Goal: Task Accomplishment & Management: Use online tool/utility

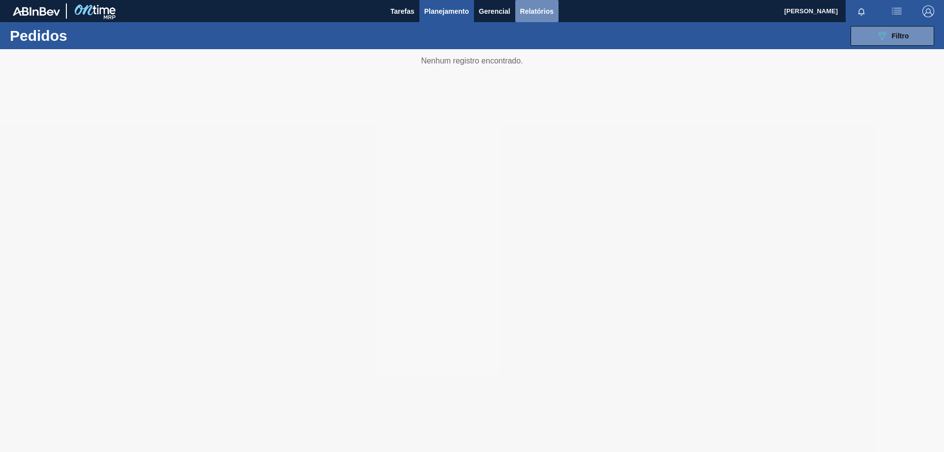
click at [520, 9] on span "Relatórios" at bounding box center [536, 11] width 33 height 12
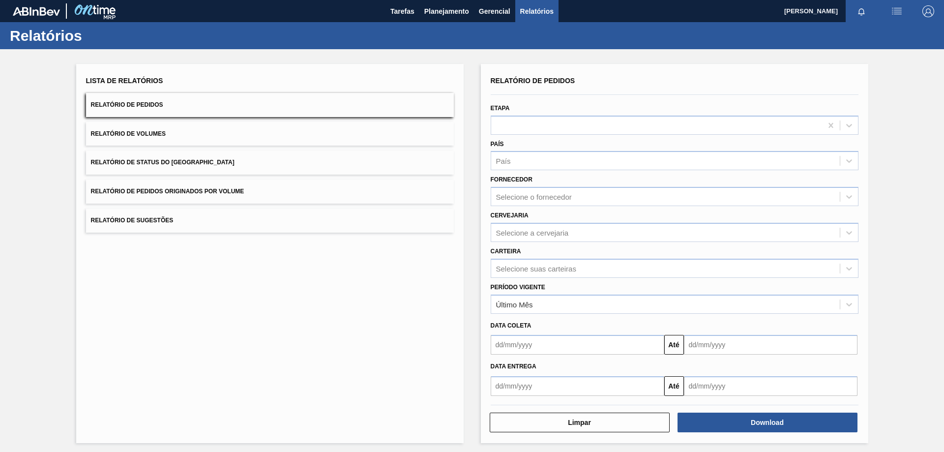
click at [250, 310] on div "Lista de Relatórios Relatório de Pedidos Relatório de Volumes Relatório de Stat…" at bounding box center [270, 253] width 388 height 379
click at [501, 271] on div "Selecione suas carteiras" at bounding box center [536, 268] width 80 height 8
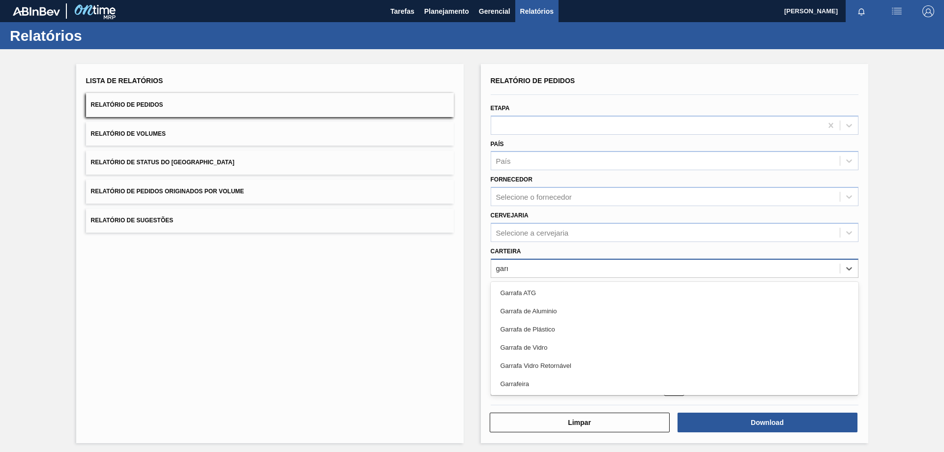
type input "garra"
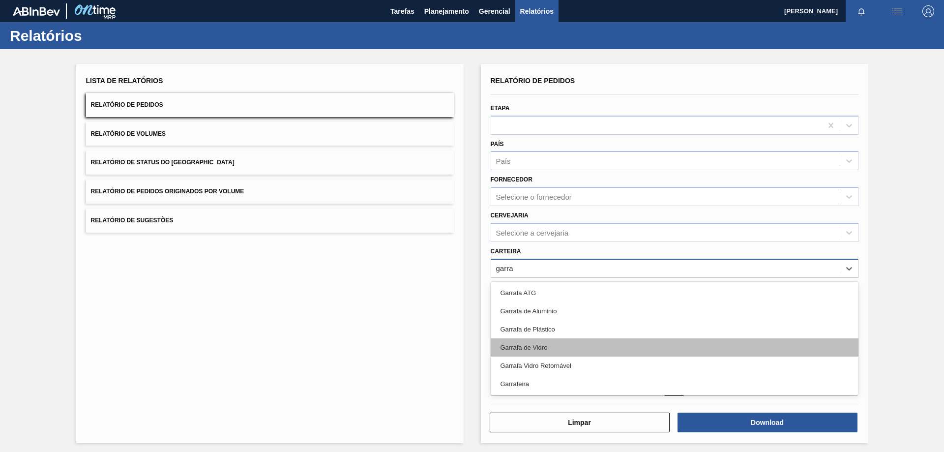
click at [518, 344] on div "Garrafa de Vidro" at bounding box center [675, 347] width 368 height 18
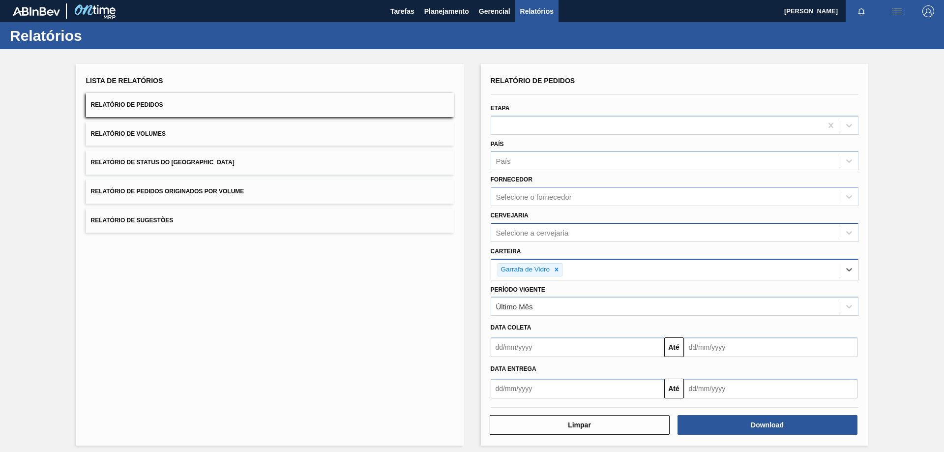
click at [520, 233] on div "Selecione a cervejaria" at bounding box center [532, 232] width 73 height 8
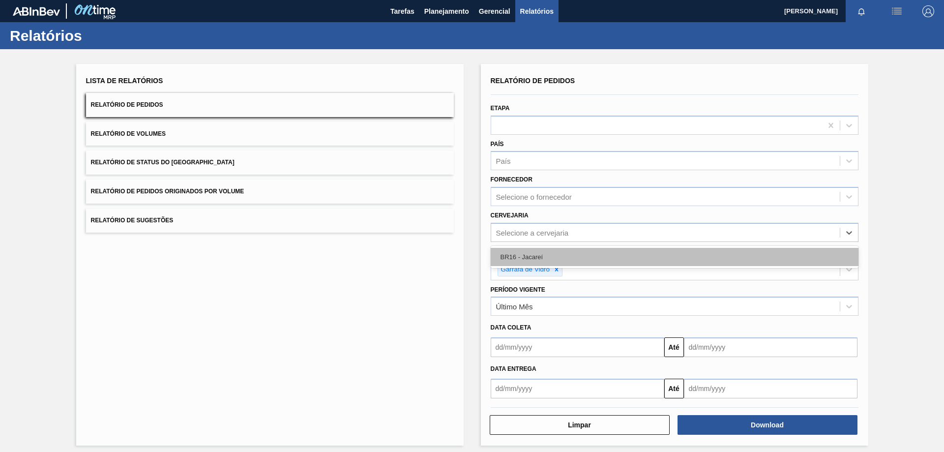
click at [519, 260] on div "BR16 - Jacareí" at bounding box center [675, 257] width 368 height 18
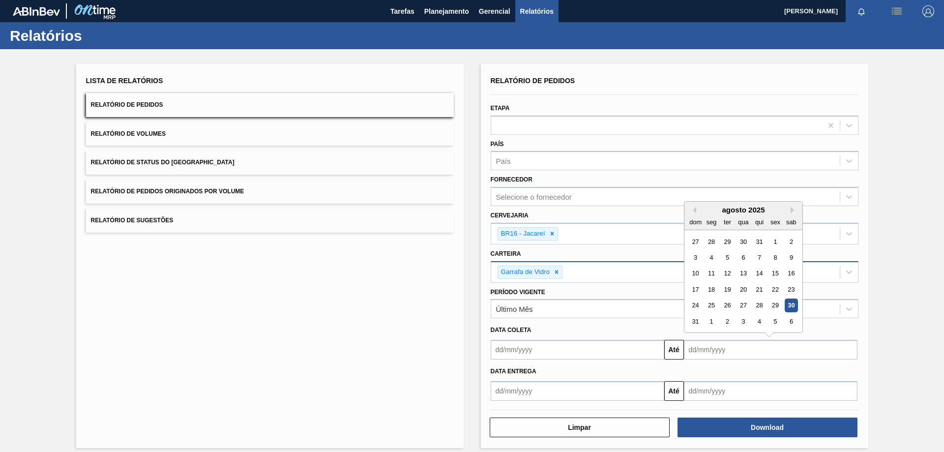
drag, startPoint x: 706, startPoint y: 354, endPoint x: 696, endPoint y: 360, distance: 11.7
click at [706, 354] on input "text" at bounding box center [771, 350] width 174 height 20
click at [705, 319] on div "1" at bounding box center [711, 321] width 13 height 13
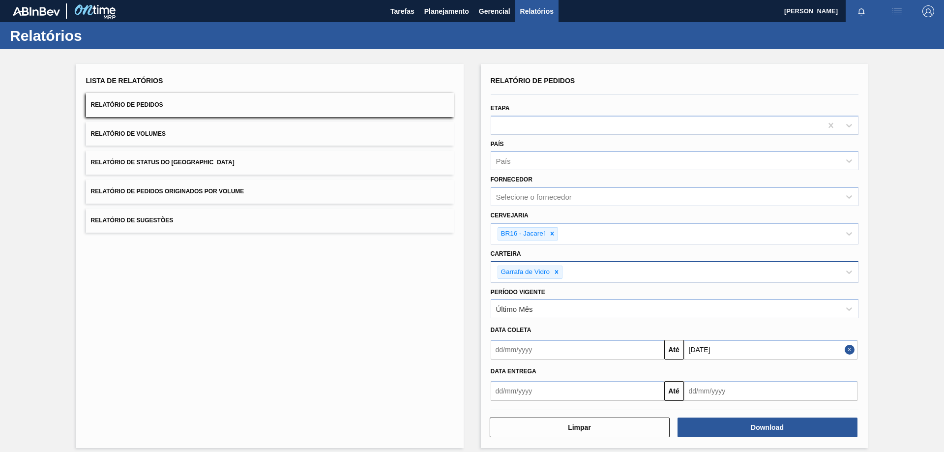
type input "[DATE]"
click at [771, 350] on input "[DATE]" at bounding box center [771, 350] width 174 height 20
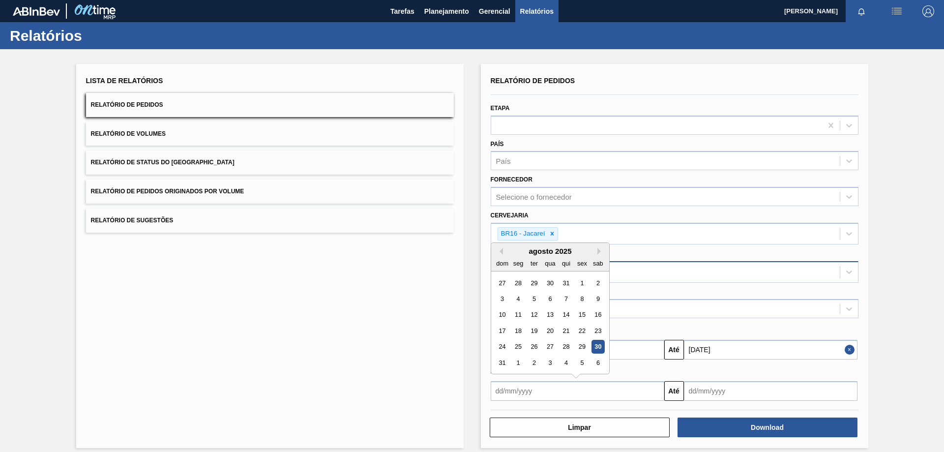
click at [577, 396] on input "text" at bounding box center [578, 391] width 174 height 20
click at [719, 302] on div "Último Mês" at bounding box center [665, 309] width 349 height 14
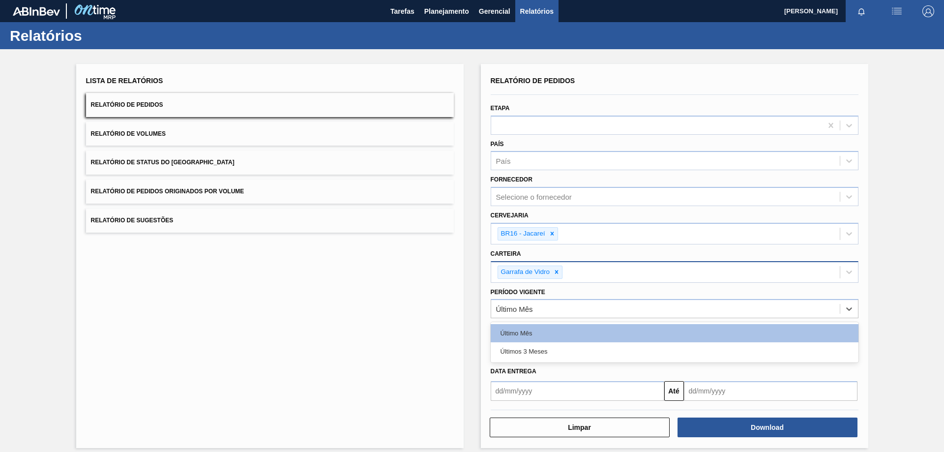
click at [753, 218] on div "Cervejaria BR16 - Jacareí" at bounding box center [675, 227] width 368 height 36
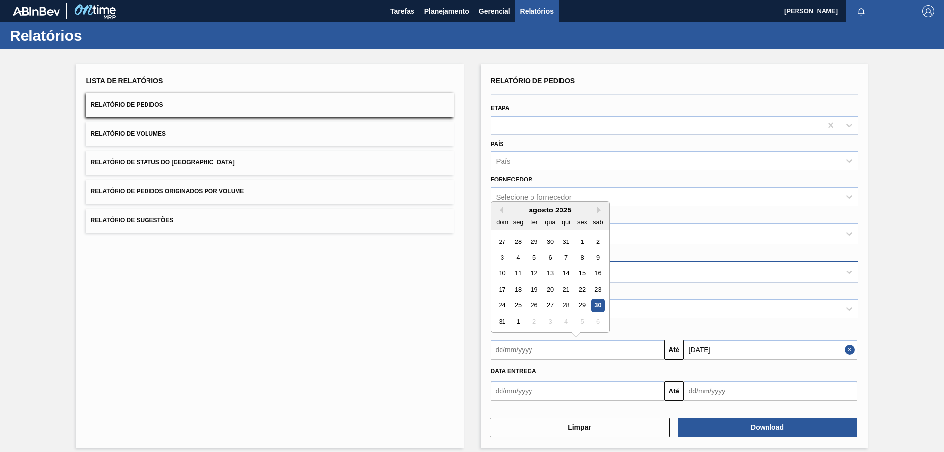
drag, startPoint x: 517, startPoint y: 354, endPoint x: 523, endPoint y: 351, distance: 7.0
click at [517, 354] on input "text" at bounding box center [578, 350] width 174 height 20
click at [517, 322] on div "1" at bounding box center [518, 321] width 13 height 13
type input "[DATE]"
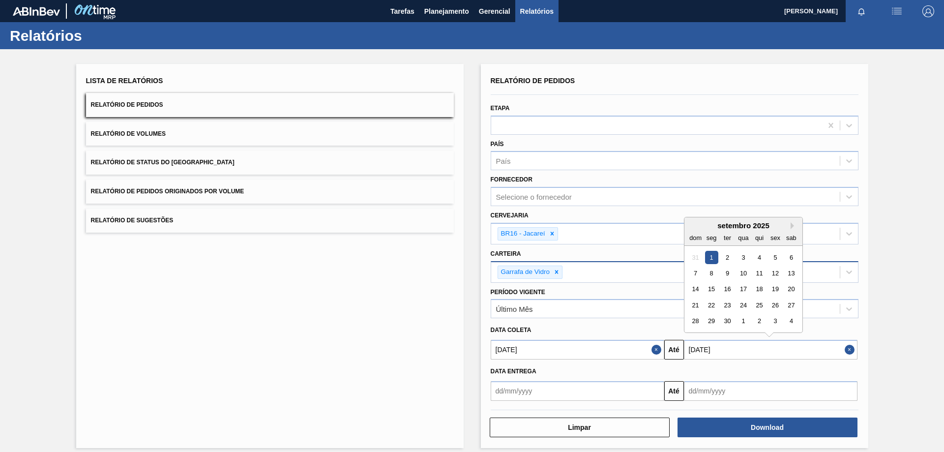
click at [700, 357] on input "[DATE]" at bounding box center [771, 350] width 174 height 20
click at [794, 252] on div "6" at bounding box center [791, 257] width 13 height 13
type input "[DATE]"
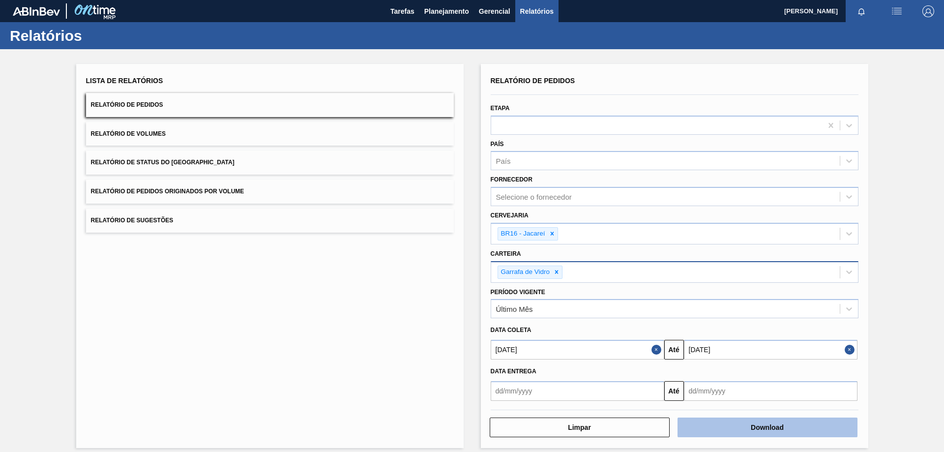
click at [734, 427] on button "Download" at bounding box center [768, 428] width 180 height 20
